Goal: Transaction & Acquisition: Download file/media

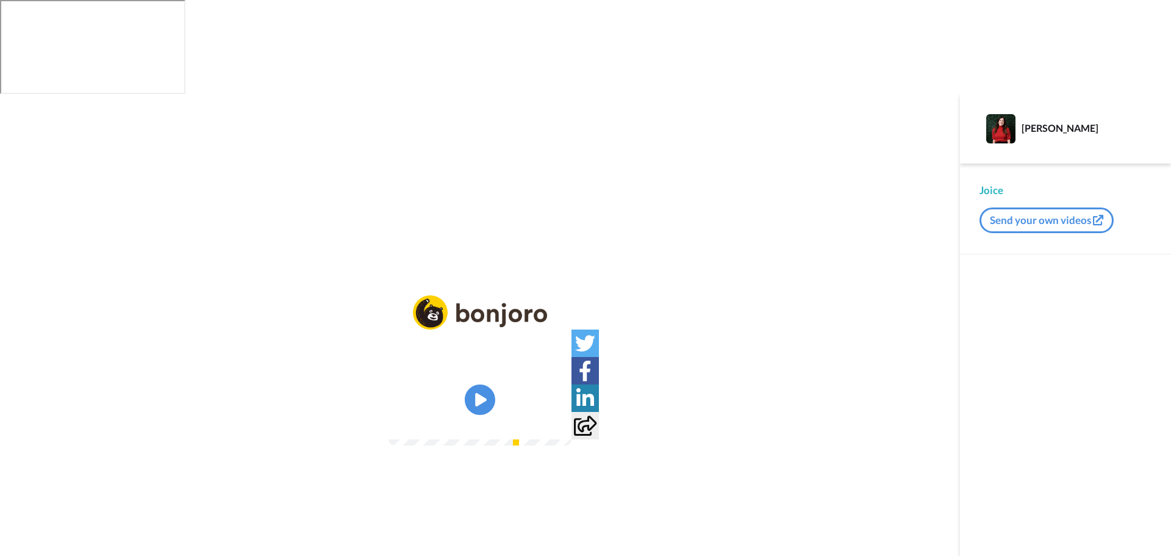
click at [504, 354] on video at bounding box center [480, 400] width 183 height 92
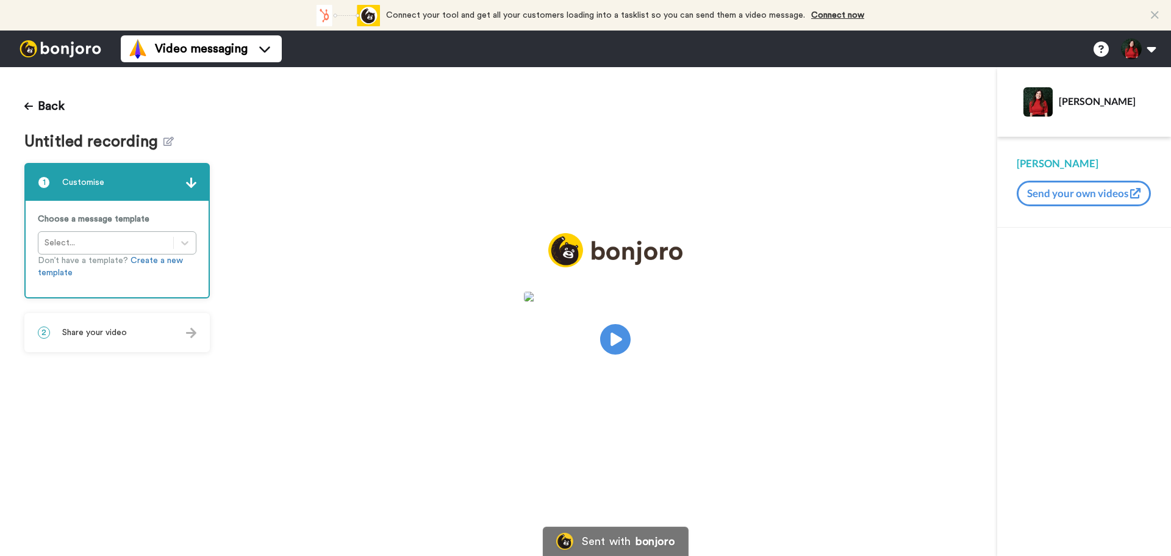
click at [171, 142] on h1 "Untitled recording" at bounding box center [116, 142] width 185 height 18
click at [165, 139] on icon at bounding box center [168, 141] width 10 height 9
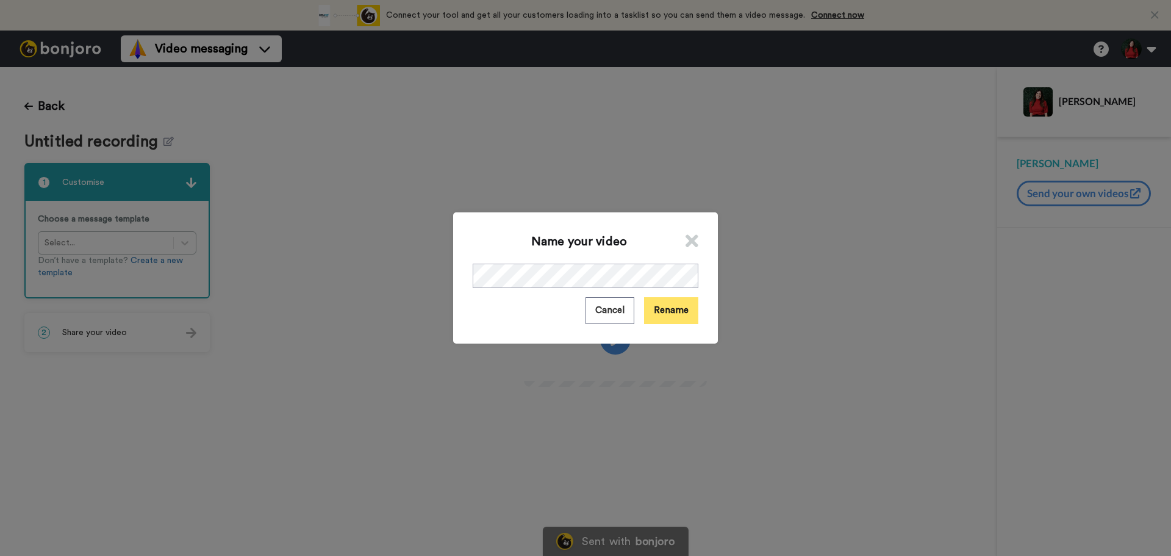
click at [670, 310] on button "Rename" at bounding box center [671, 310] width 54 height 26
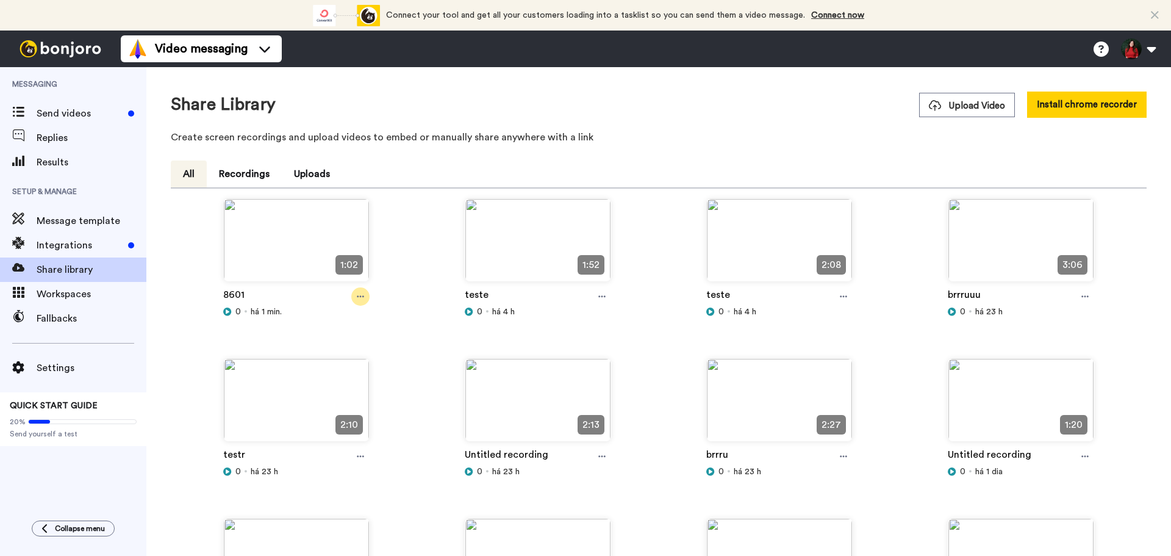
click at [358, 298] on icon at bounding box center [360, 296] width 7 height 9
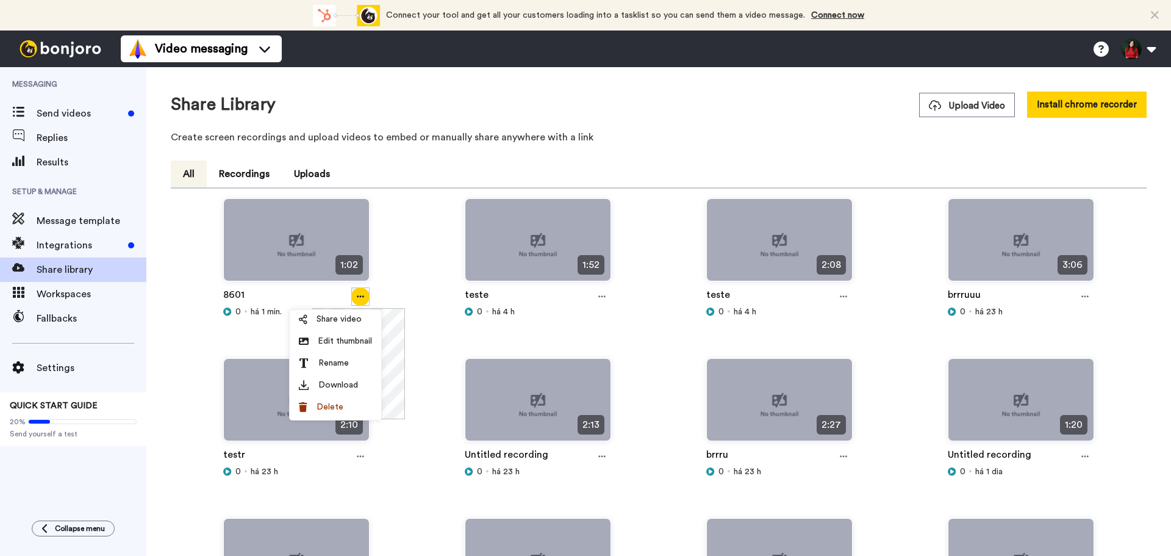
click at [342, 369] on span "Rename" at bounding box center [333, 363] width 31 height 12
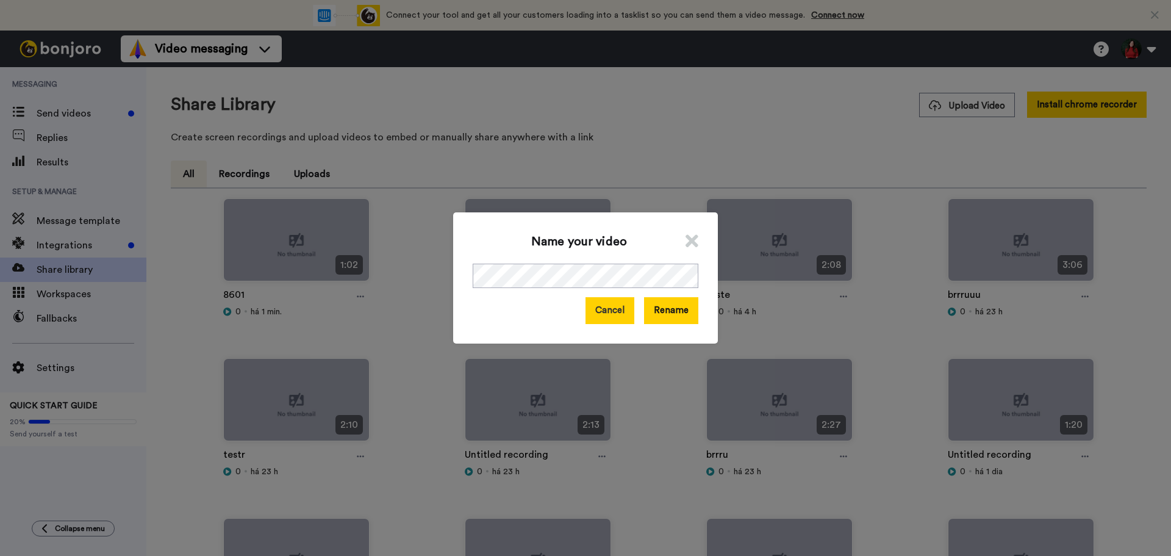
click at [612, 307] on button "Cancel" at bounding box center [610, 310] width 49 height 26
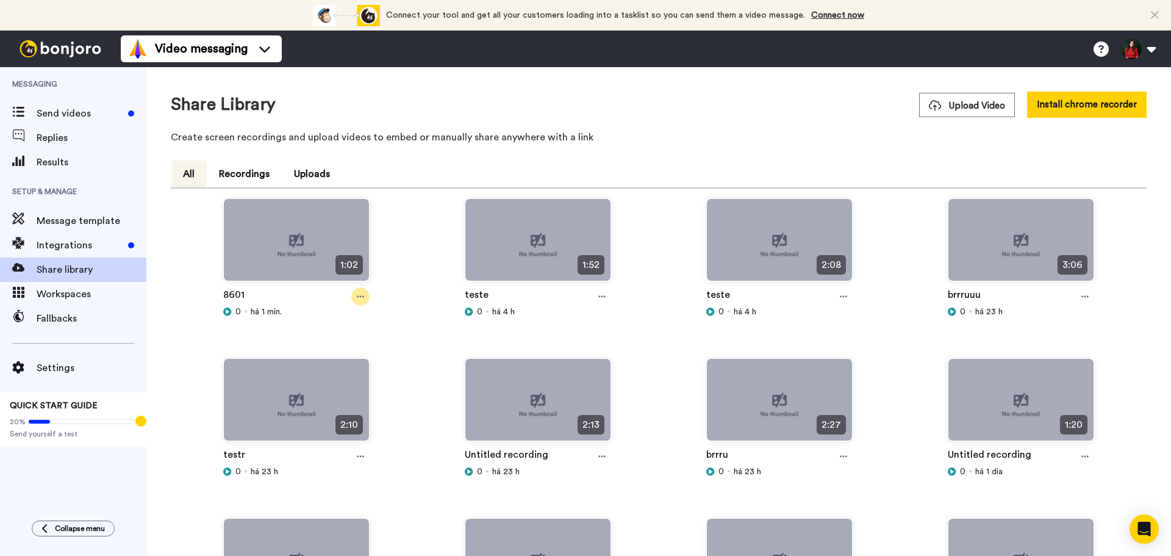
click at [367, 296] on div at bounding box center [360, 296] width 18 height 18
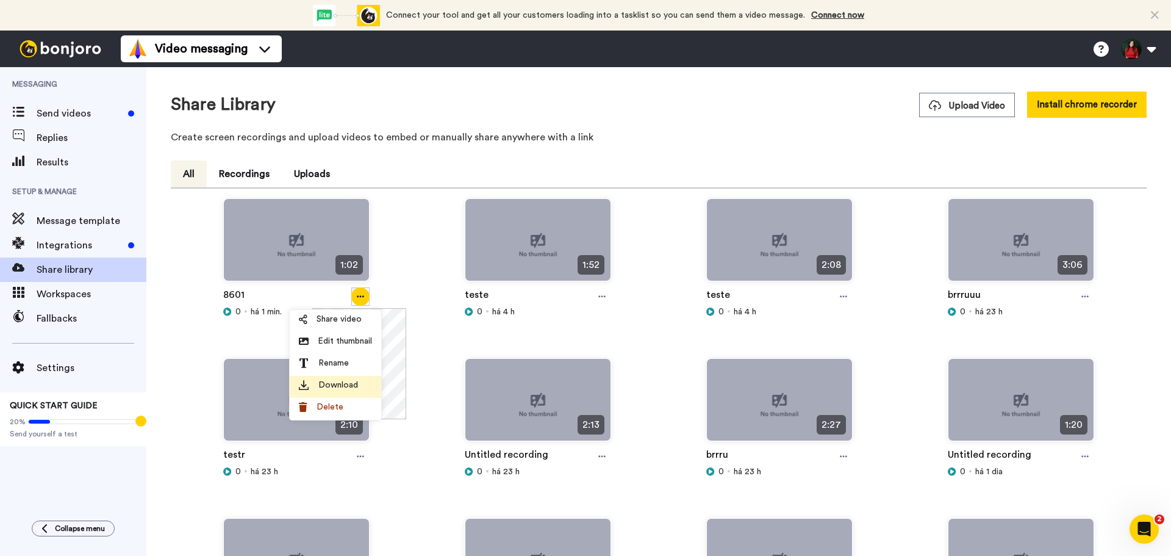
click at [335, 382] on span "Download" at bounding box center [338, 385] width 40 height 12
